Goal: Find specific page/section: Find specific page/section

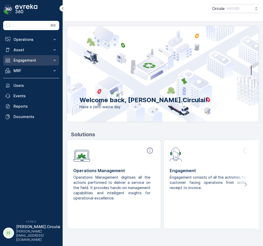
click at [31, 59] on p "Engagement" at bounding box center [31, 60] width 35 height 5
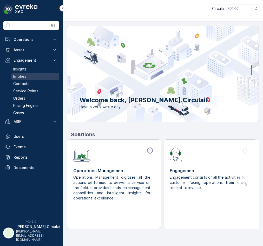
click at [27, 77] on link "Entities" at bounding box center [35, 76] width 48 height 7
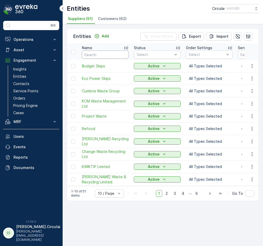
click at [87, 53] on input "text" at bounding box center [105, 54] width 47 height 8
click at [117, 22] on li "Customers (62)" at bounding box center [113, 19] width 32 height 9
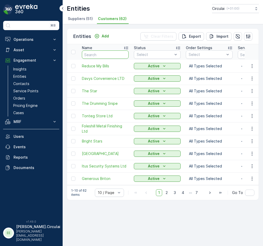
click at [109, 55] on input "text" at bounding box center [105, 54] width 47 height 8
type input "pm"
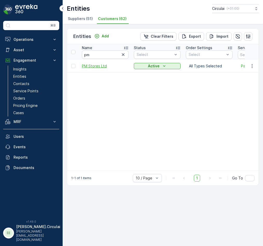
click at [101, 65] on span "PM Stores Ltd" at bounding box center [105, 65] width 47 height 5
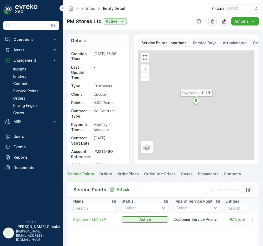
click at [229, 174] on span "Contacts" at bounding box center [232, 173] width 17 height 5
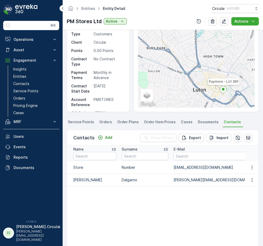
scroll to position [104, 0]
